Goal: Task Accomplishment & Management: Use online tool/utility

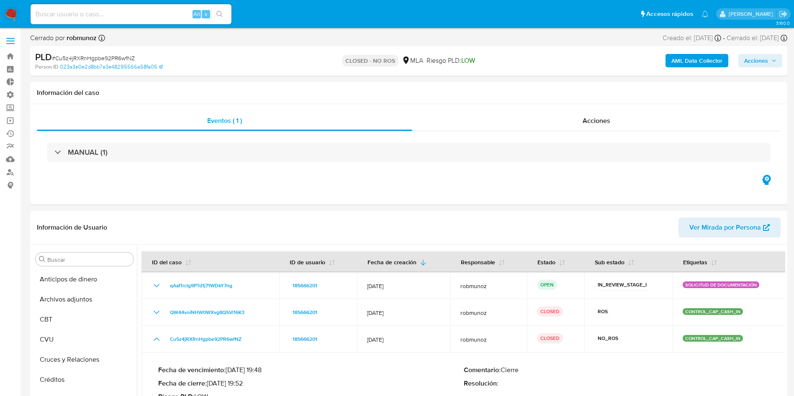
select select "10"
click at [17, 39] on label at bounding box center [10, 41] width 21 height 18
click at [0, 0] on input "checkbox" at bounding box center [0, 0] width 0 height 0
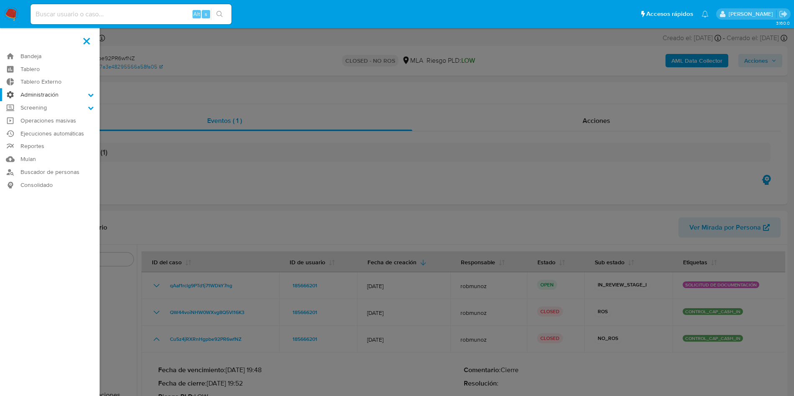
click at [46, 95] on label "Administración" at bounding box center [50, 94] width 100 height 13
click at [0, 0] on input "Administración" at bounding box center [0, 0] width 0 height 0
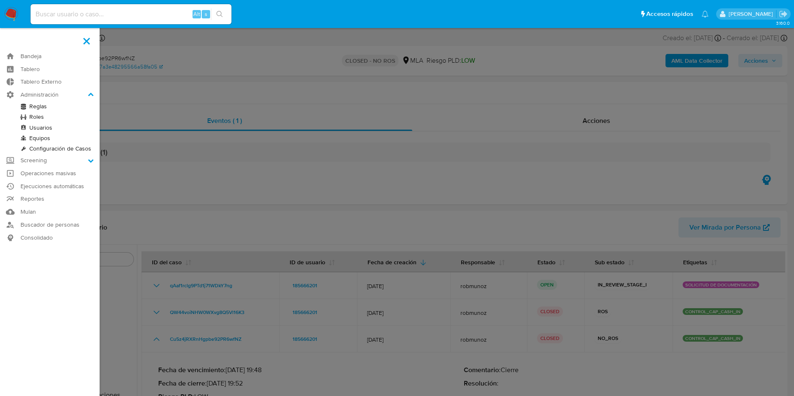
click at [39, 109] on link "Reglas" at bounding box center [50, 106] width 100 height 10
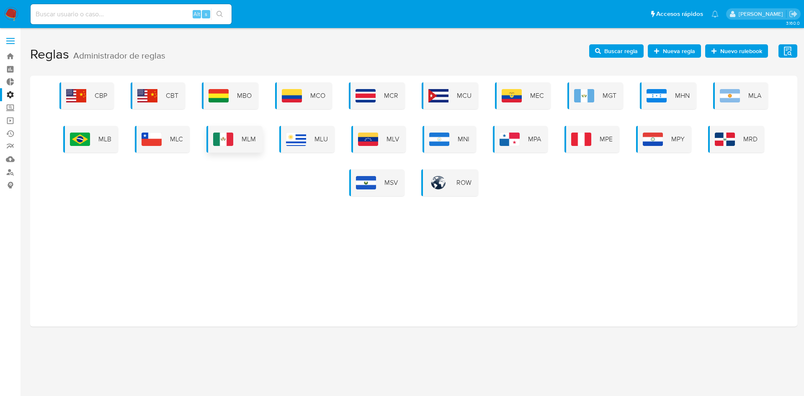
click at [232, 134] on img at bounding box center [223, 139] width 20 height 13
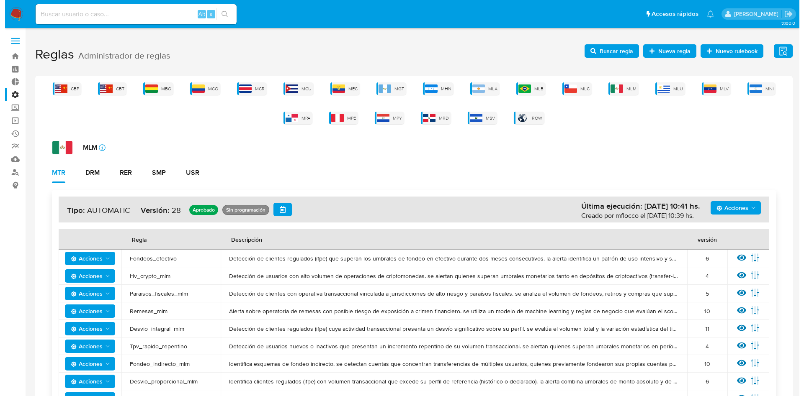
scroll to position [126, 0]
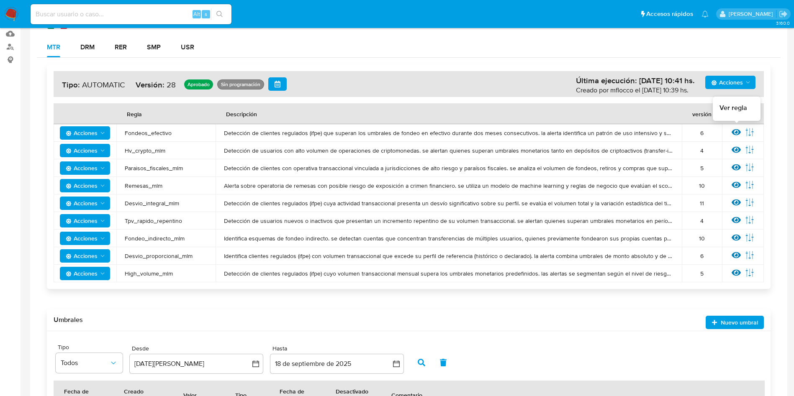
click at [734, 131] on icon at bounding box center [736, 132] width 9 height 6
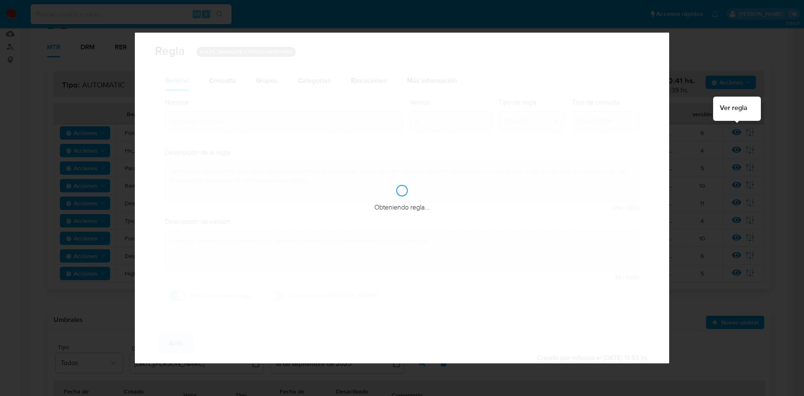
checkbox input "true"
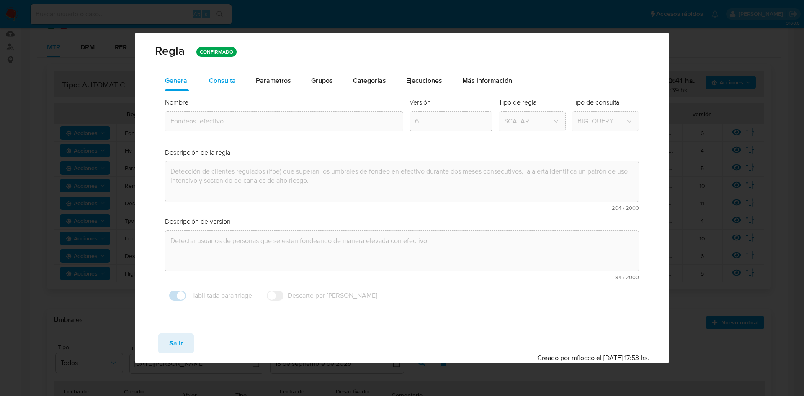
click at [226, 78] on span "Consulta" at bounding box center [222, 81] width 27 height 10
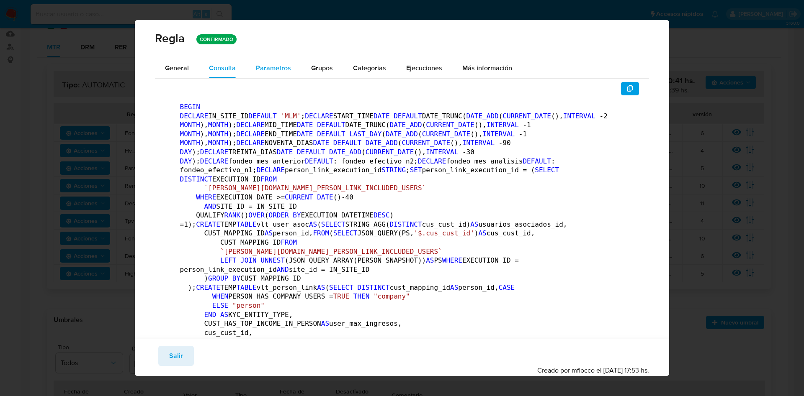
click at [275, 76] on div "Parametros" at bounding box center [273, 68] width 35 height 20
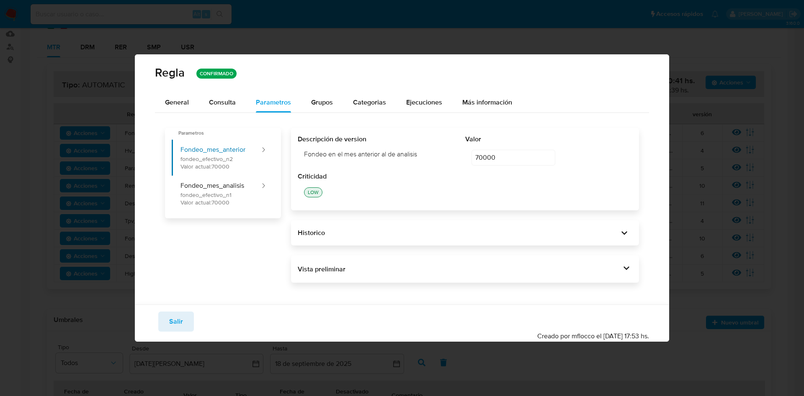
click at [626, 278] on div "Vista preliminar BEGIN DECLARE IN_SITE_ID DEFAULT 'MLM' ; DECLARE START_TIME DA…" at bounding box center [465, 270] width 348 height 28
click at [623, 268] on icon at bounding box center [626, 268] width 12 height 12
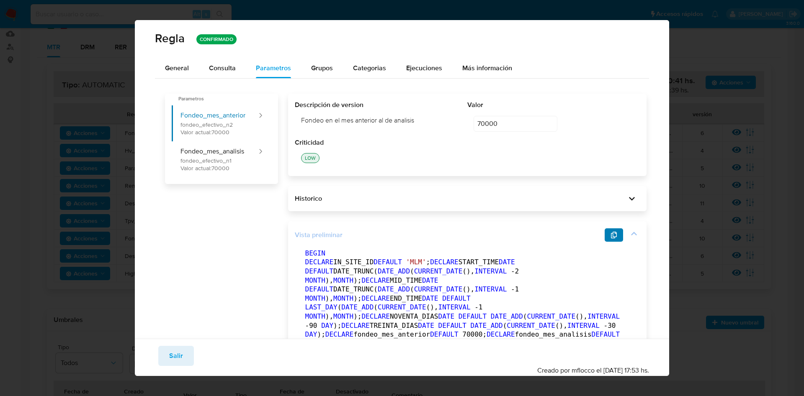
click at [610, 236] on icon "button" at bounding box center [613, 235] width 7 height 7
click at [186, 71] on span "General" at bounding box center [177, 68] width 24 height 10
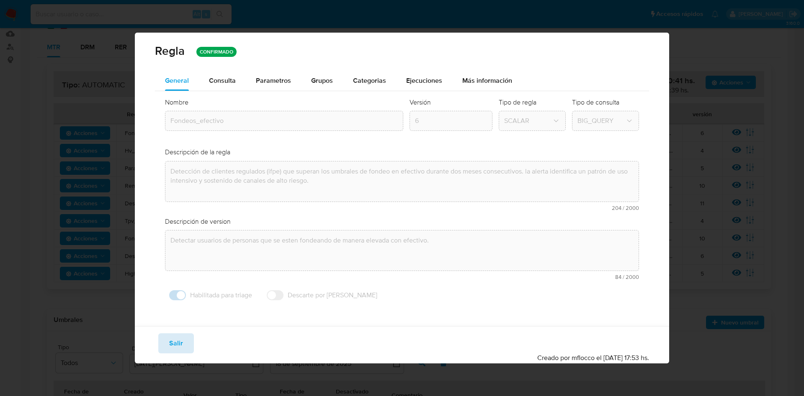
click at [180, 344] on span "Salir" at bounding box center [176, 343] width 14 height 18
type input "1"
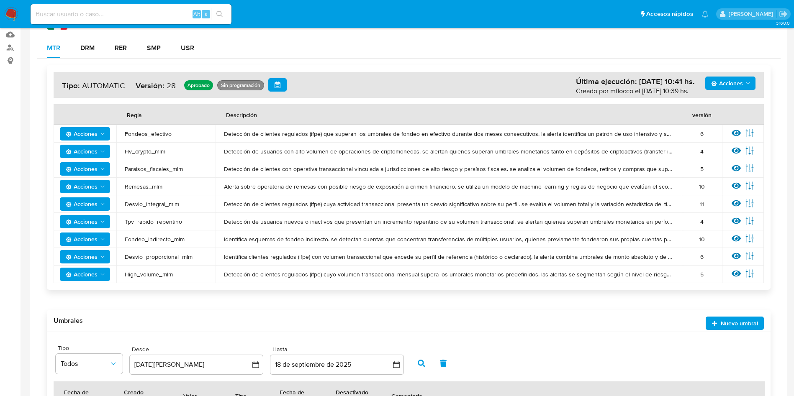
scroll to position [0, 0]
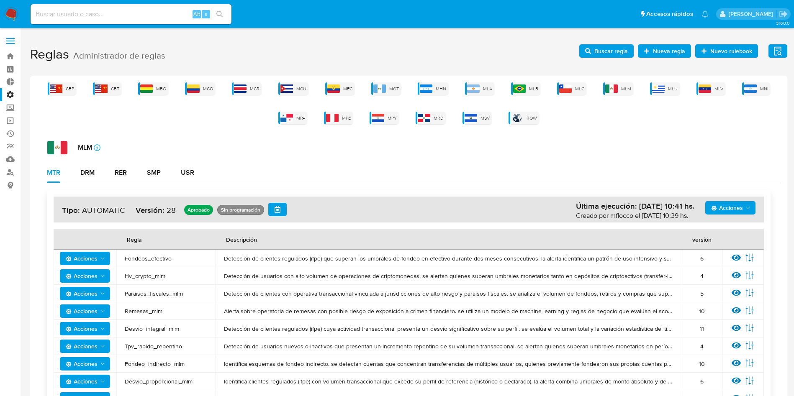
click at [568, 81] on div "CBP CBT MBO MCO MCR MCU MEC MGT MHN MLA MLB MLC MLM MLU MLV MNI MPA MPE MPY MRD…" at bounding box center [408, 328] width 757 height 504
click at [567, 91] on img at bounding box center [565, 89] width 13 height 8
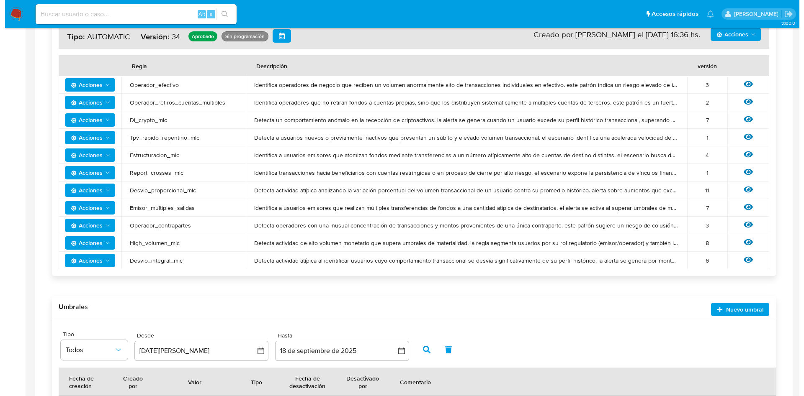
scroll to position [91, 0]
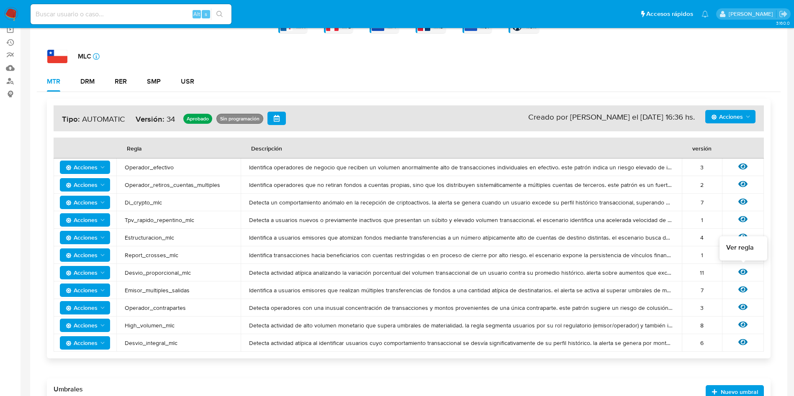
click at [740, 269] on icon at bounding box center [742, 271] width 9 height 9
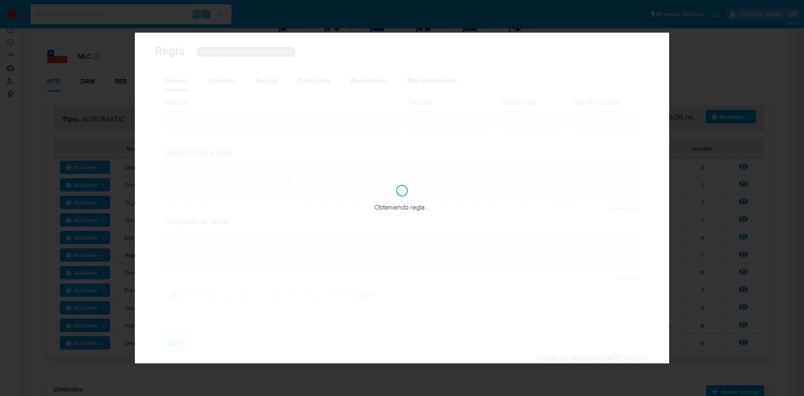
checkbox input "true"
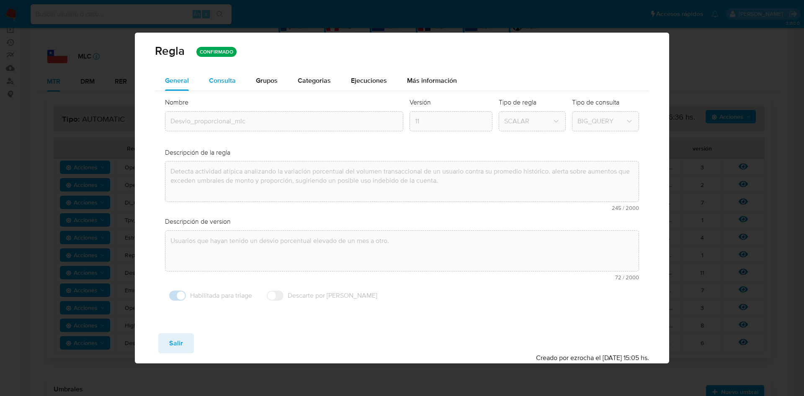
click at [225, 88] on div "Consulta" at bounding box center [222, 81] width 27 height 20
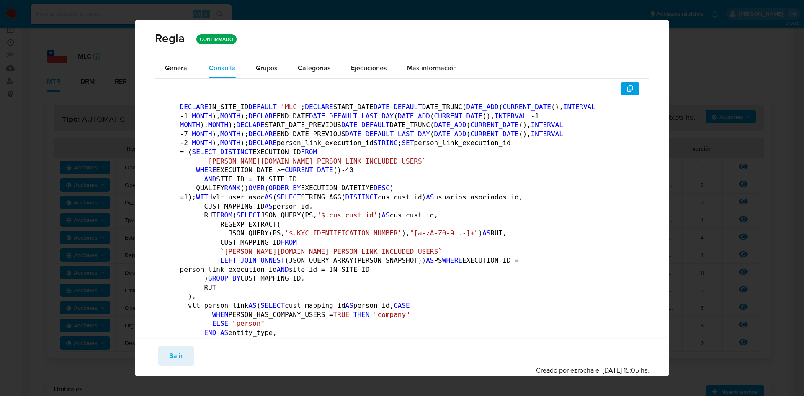
drag, startPoint x: 262, startPoint y: 65, endPoint x: 311, endPoint y: 76, distance: 49.8
click at [263, 65] on span "Grupos" at bounding box center [267, 68] width 22 height 10
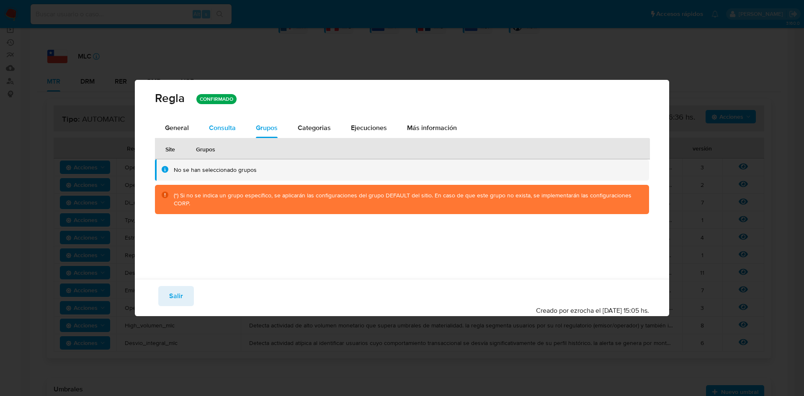
click at [222, 128] on span "Consulta" at bounding box center [222, 128] width 27 height 10
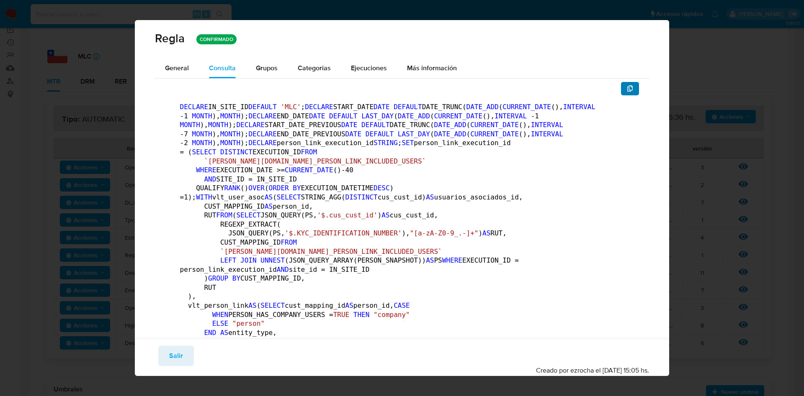
click at [627, 86] on icon "button" at bounding box center [630, 88] width 7 height 7
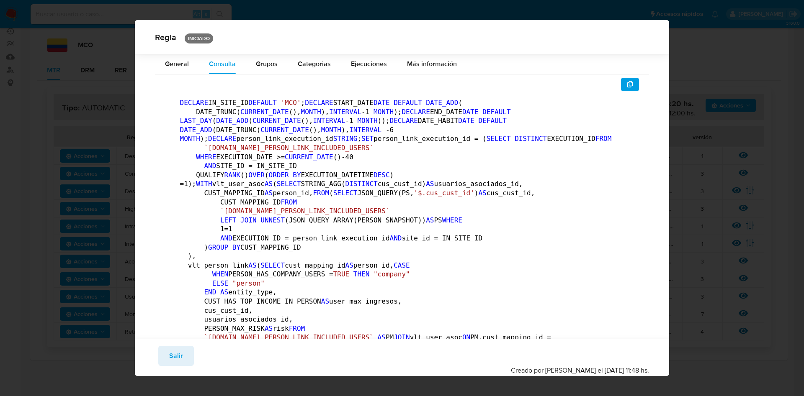
scroll to position [812, 0]
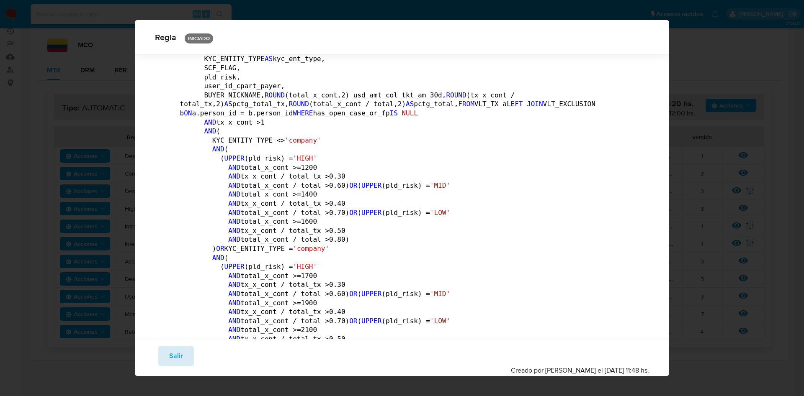
click at [170, 355] on span "Salir" at bounding box center [176, 356] width 14 height 18
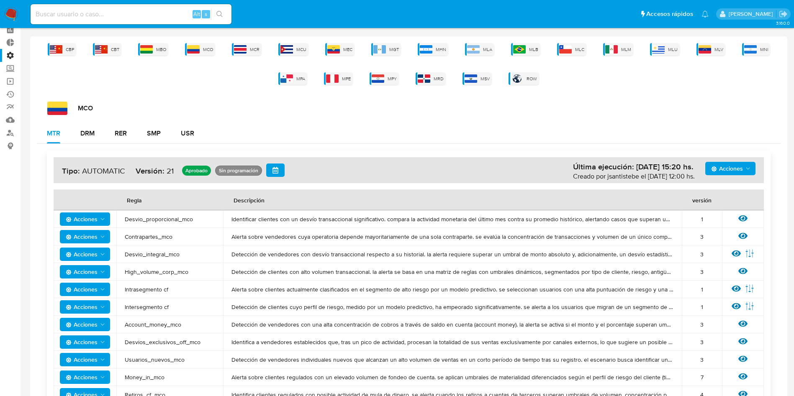
scroll to position [0, 0]
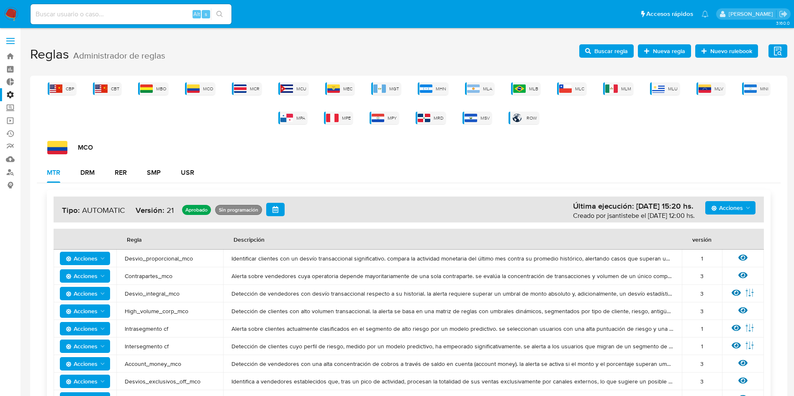
click at [11, 39] on label at bounding box center [10, 41] width 21 height 18
click at [0, 0] on input "checkbox" at bounding box center [0, 0] width 0 height 0
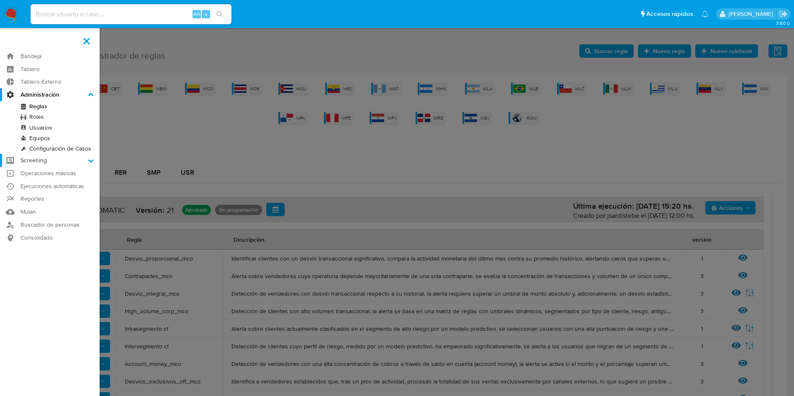
click at [67, 161] on label "Screening" at bounding box center [50, 160] width 100 height 13
click at [0, 0] on input "Screening" at bounding box center [0, 0] width 0 height 0
click at [64, 109] on label "Screening" at bounding box center [50, 107] width 100 height 13
click at [0, 0] on input "Screening" at bounding box center [0, 0] width 0 height 0
click at [63, 95] on label "Administración" at bounding box center [50, 94] width 100 height 13
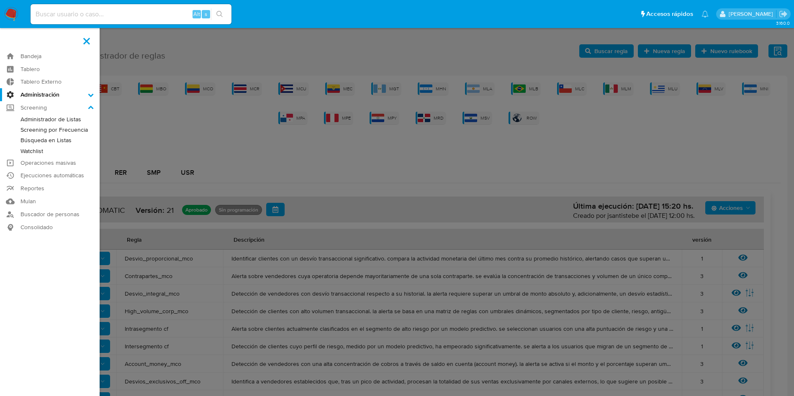
click at [0, 0] on input "Administración" at bounding box center [0, 0] width 0 height 0
click at [136, 128] on label at bounding box center [397, 198] width 794 height 396
click at [0, 0] on input "checkbox" at bounding box center [0, 0] width 0 height 0
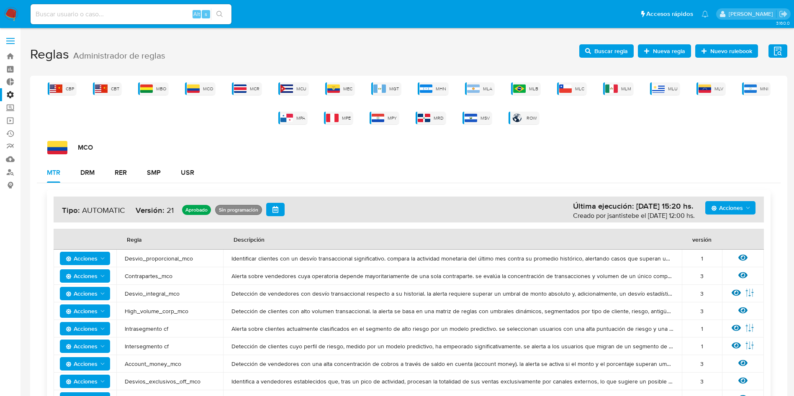
click at [11, 36] on label at bounding box center [10, 41] width 21 height 18
click at [0, 0] on input "checkbox" at bounding box center [0, 0] width 0 height 0
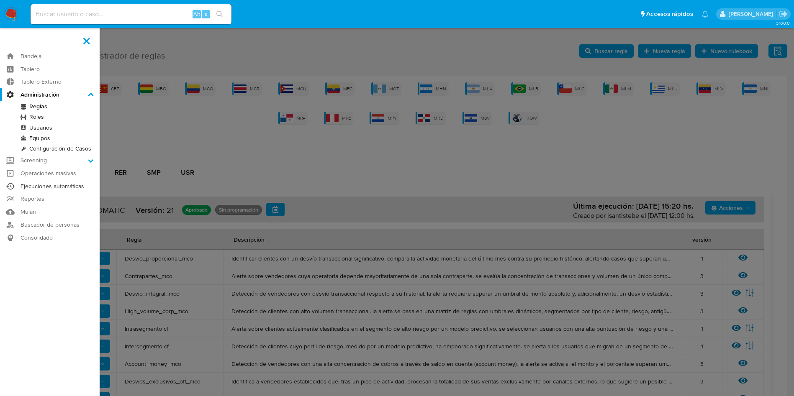
click at [51, 185] on link "Ejecuciones automáticas" at bounding box center [50, 186] width 100 height 13
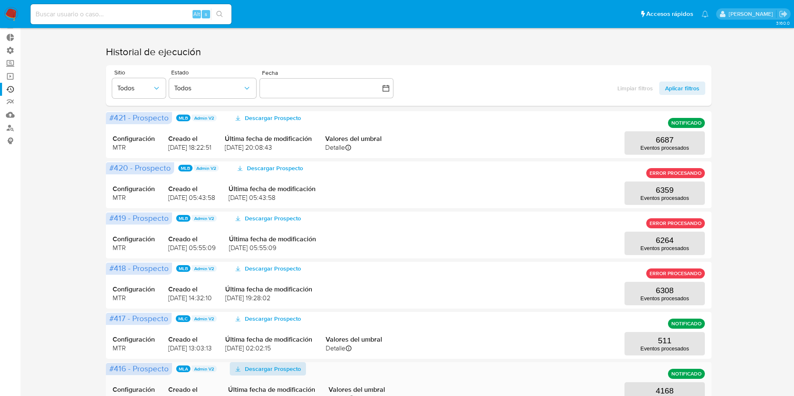
scroll to position [188, 0]
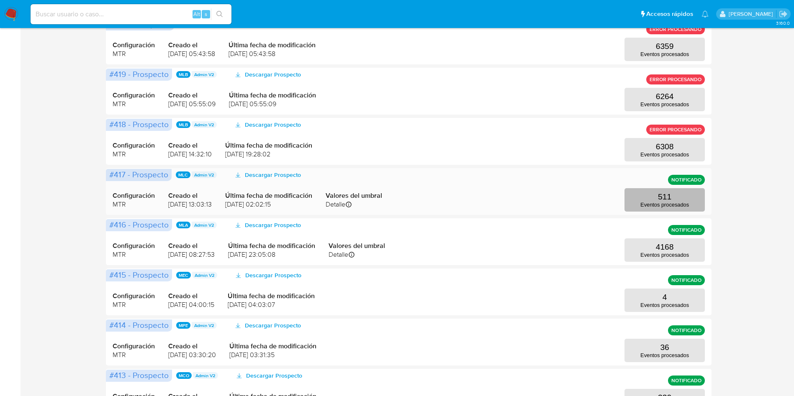
click at [631, 192] on button "511 Eventos procesados" at bounding box center [664, 199] width 80 height 23
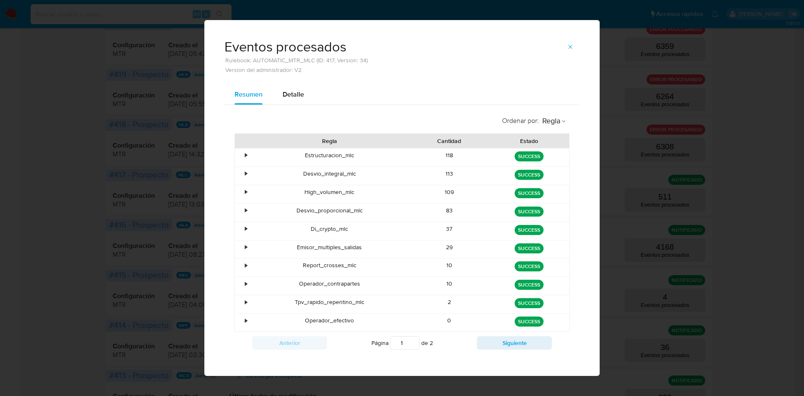
drag, startPoint x: 297, startPoint y: 212, endPoint x: 455, endPoint y: 211, distance: 157.8
click at [452, 211] on div "• Desvio_proporcional_mlc 83 green SUCCESS" at bounding box center [402, 213] width 334 height 18
click at [567, 41] on span "button" at bounding box center [570, 47] width 7 height 12
